Goal: Task Accomplishment & Management: Complete application form

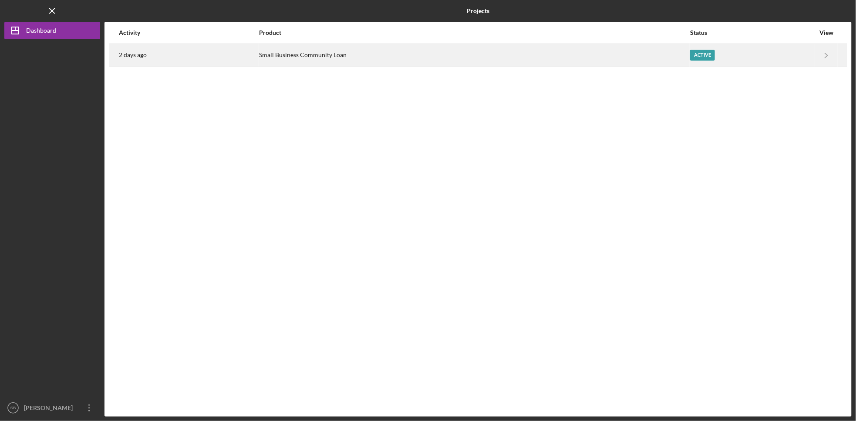
click at [650, 56] on div "Small Business Community Loan" at bounding box center [474, 55] width 430 height 22
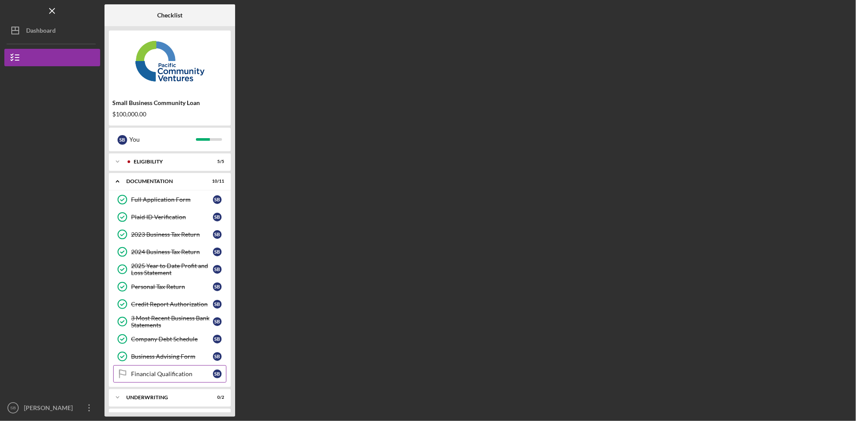
click at [188, 377] on div "Financial Qualification" at bounding box center [172, 373] width 82 height 7
